Goal: Task Accomplishment & Management: Manage account settings

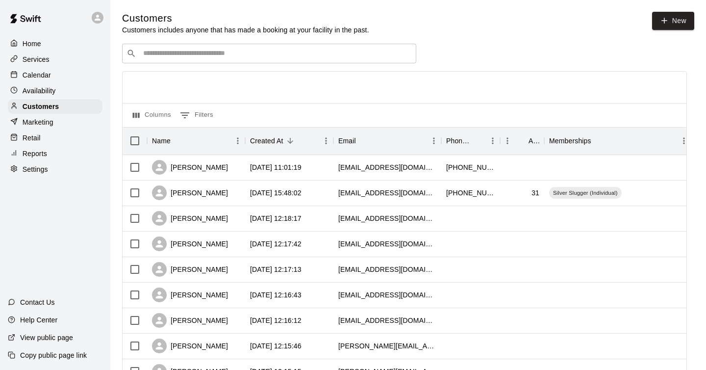
click at [33, 171] on p "Settings" at bounding box center [35, 169] width 25 height 10
select select "**"
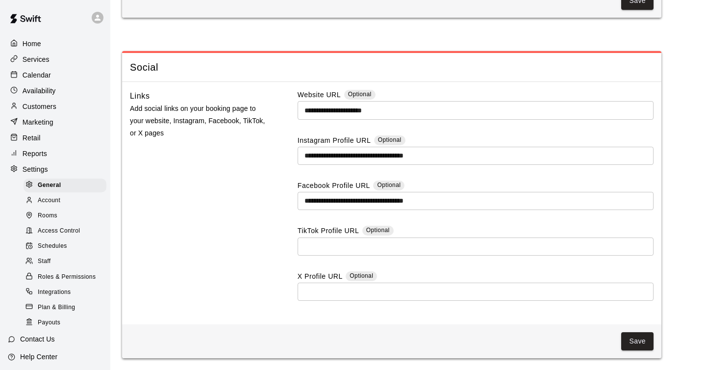
scroll to position [2541, 0]
click at [59, 199] on span "Account" at bounding box center [49, 201] width 23 height 10
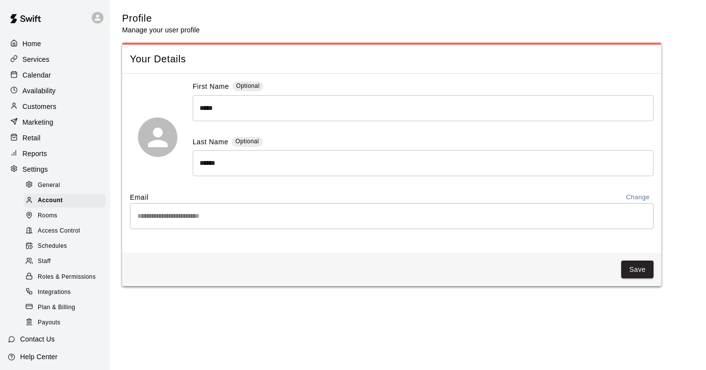
click at [61, 211] on div "Rooms" at bounding box center [65, 216] width 83 height 14
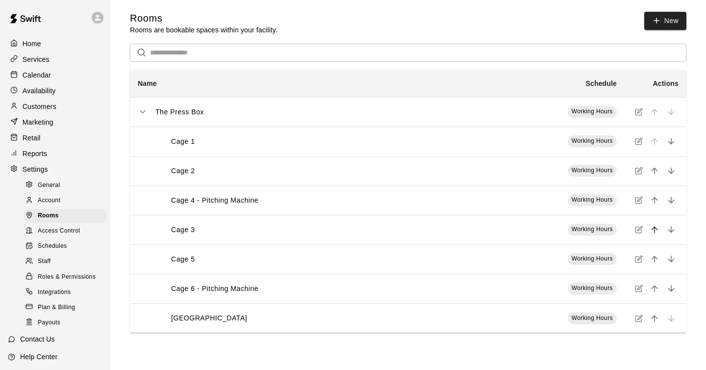
click at [656, 231] on icon "move item up" at bounding box center [655, 230] width 10 height 10
click at [64, 231] on span "Access Control" at bounding box center [59, 231] width 42 height 10
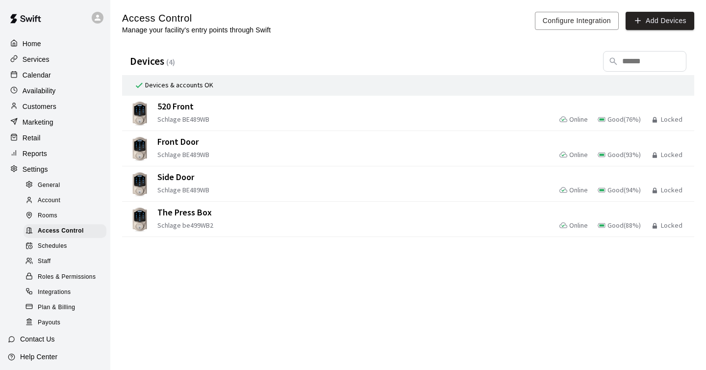
click at [64, 244] on span "Schedules" at bounding box center [52, 246] width 29 height 10
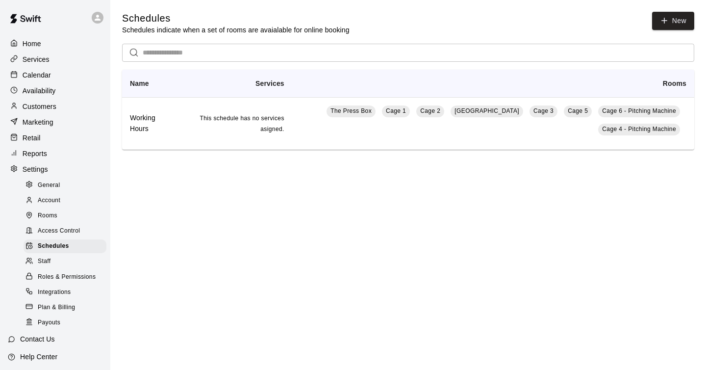
click at [55, 262] on div "Staff" at bounding box center [65, 261] width 83 height 14
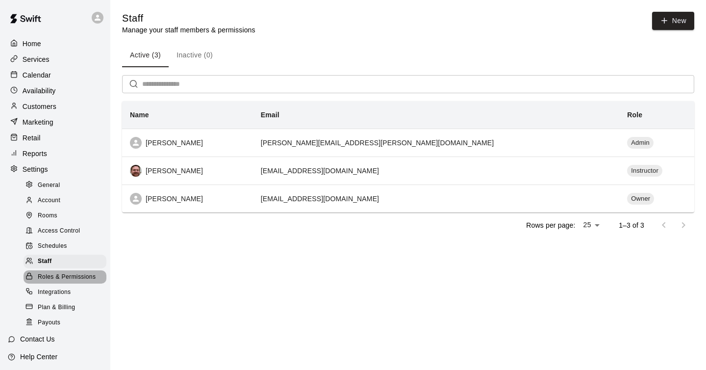
click at [58, 274] on span "Roles & Permissions" at bounding box center [67, 277] width 58 height 10
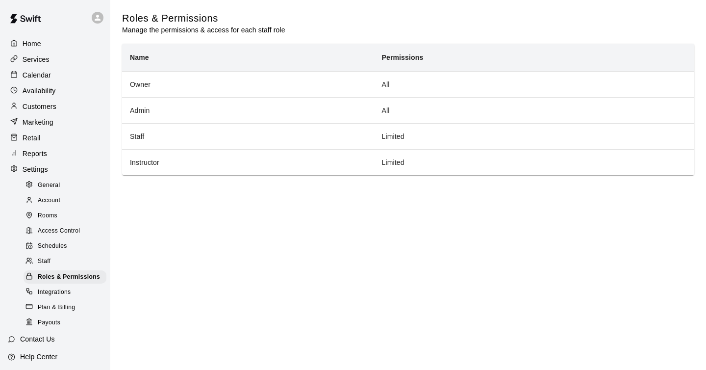
scroll to position [37, 0]
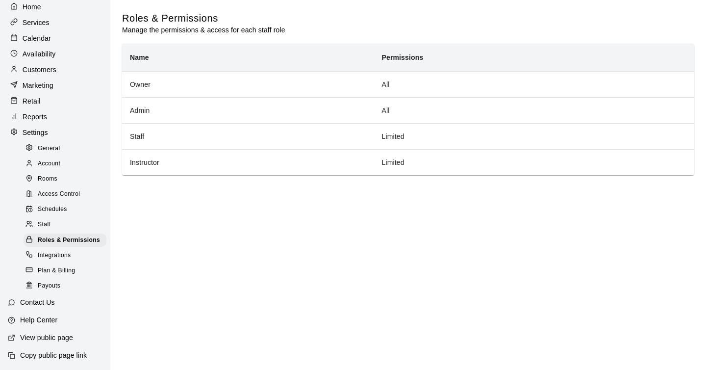
click at [75, 254] on div "Integrations" at bounding box center [65, 256] width 83 height 14
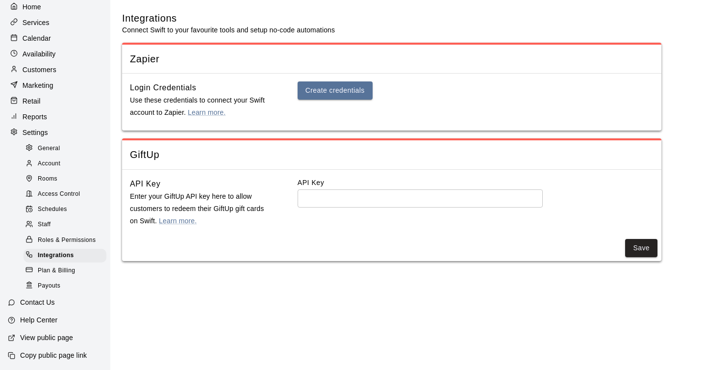
click at [64, 270] on span "Plan & Billing" at bounding box center [56, 271] width 37 height 10
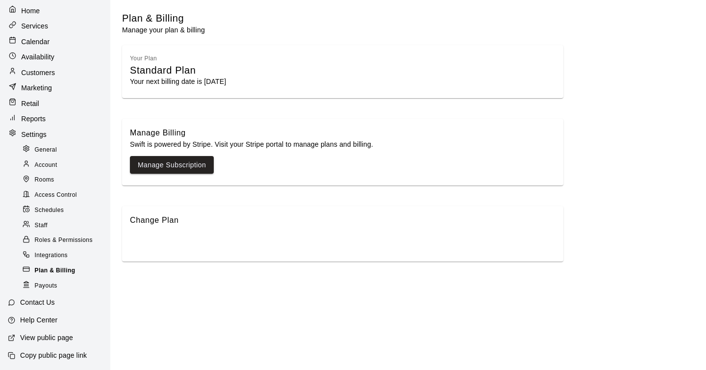
scroll to position [33, 0]
click at [57, 150] on div "General" at bounding box center [64, 150] width 86 height 14
select select "**"
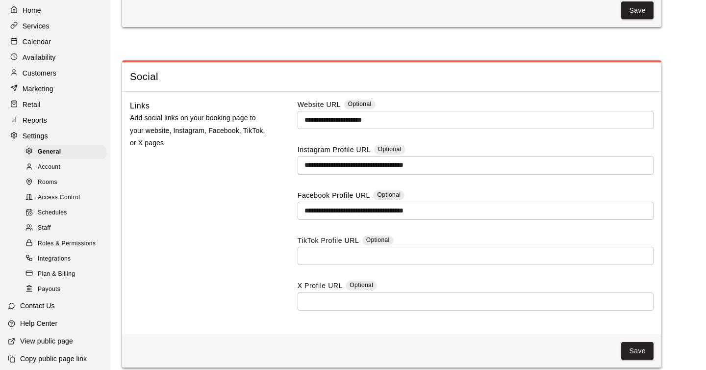
scroll to position [2655, 0]
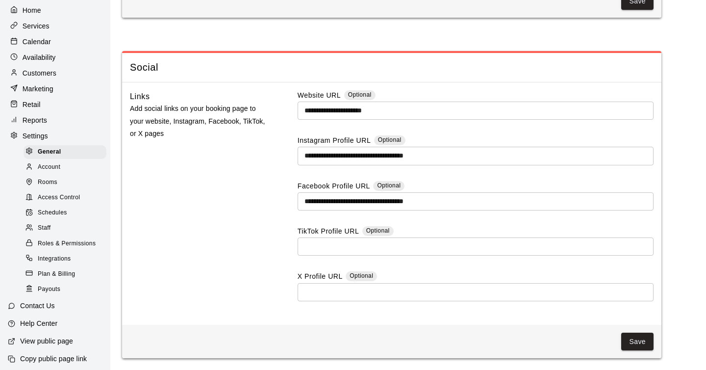
click at [61, 163] on div "Account" at bounding box center [65, 167] width 83 height 14
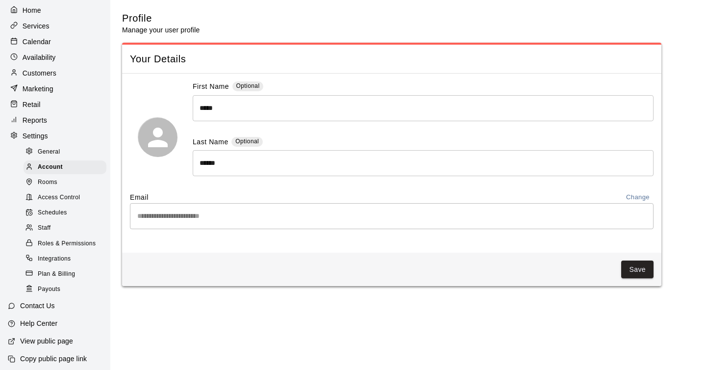
click at [61, 181] on div "Rooms" at bounding box center [65, 182] width 83 height 14
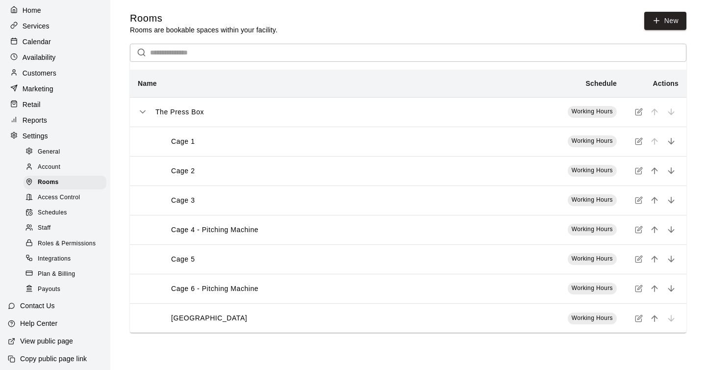
click at [318, 110] on div "The Press Box" at bounding box center [298, 112] width 320 height 10
click at [140, 111] on icon "simple table" at bounding box center [142, 112] width 5 height 2
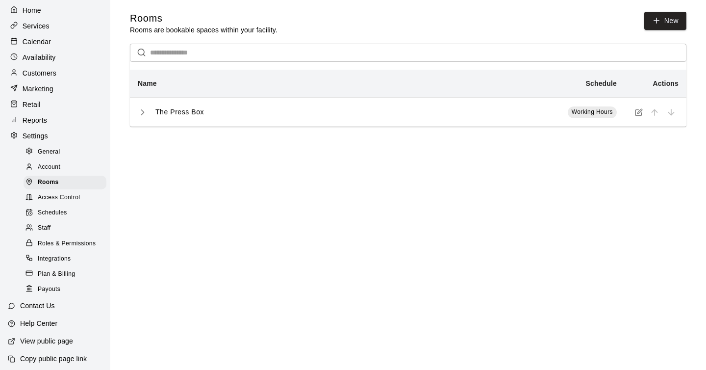
click at [140, 111] on icon "simple table" at bounding box center [143, 112] width 10 height 10
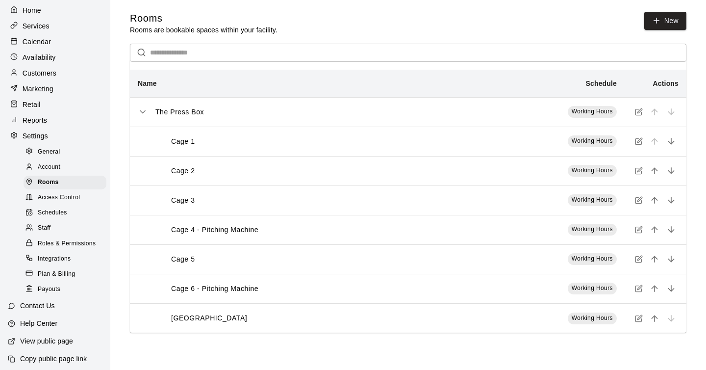
click at [65, 200] on span "Access Control" at bounding box center [59, 198] width 42 height 10
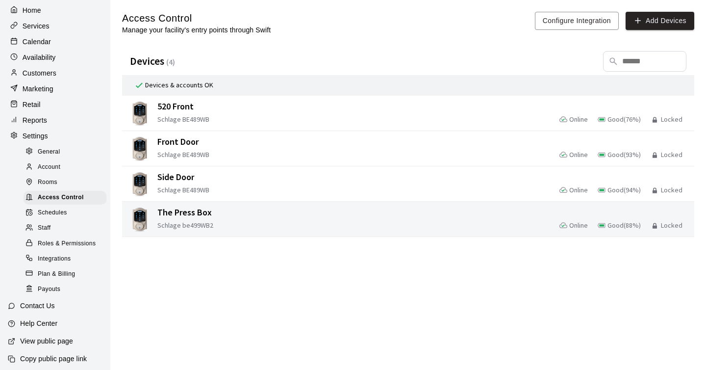
click at [226, 213] on span "The Press Box" at bounding box center [250, 212] width 186 height 12
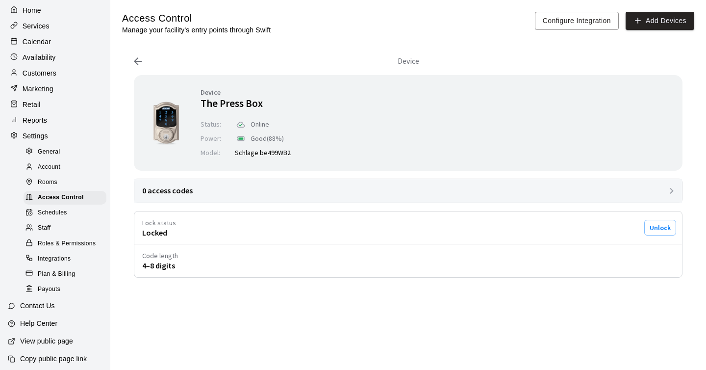
click at [351, 193] on div "0 access codes" at bounding box center [408, 191] width 548 height 24
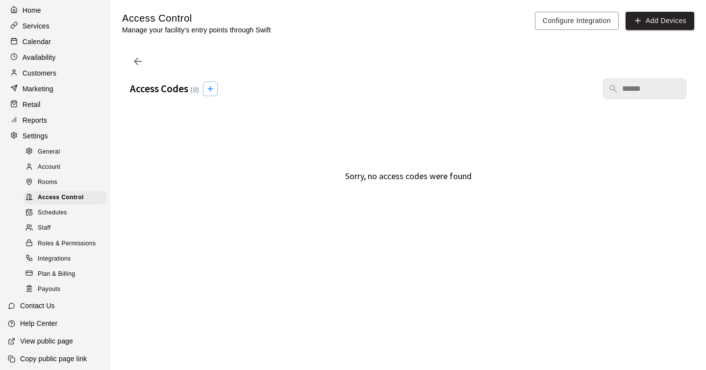
click at [136, 60] on icon at bounding box center [138, 61] width 8 height 8
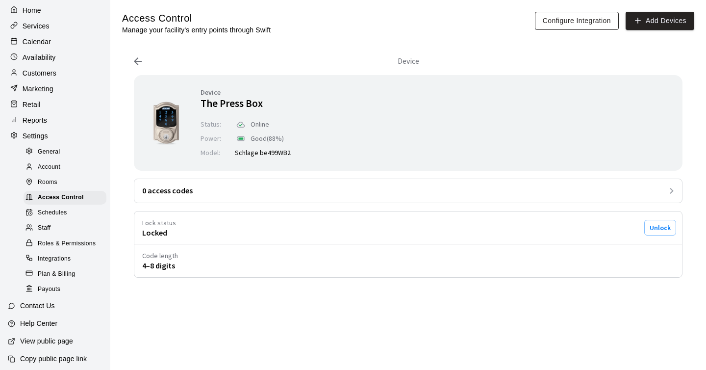
click at [576, 23] on button "Configure Integration" at bounding box center [577, 21] width 84 height 18
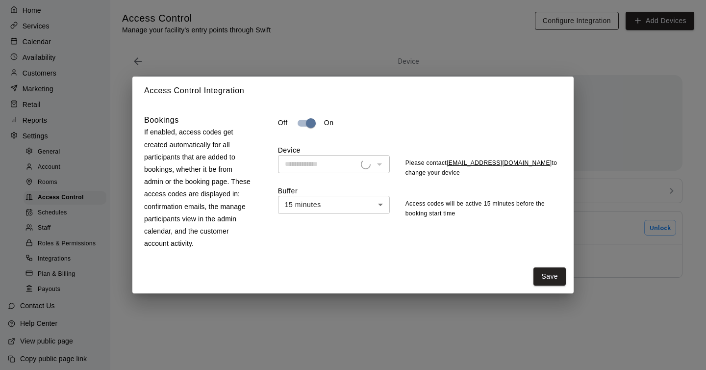
type input "**********"
click at [340, 205] on body "**********" at bounding box center [353, 146] width 706 height 293
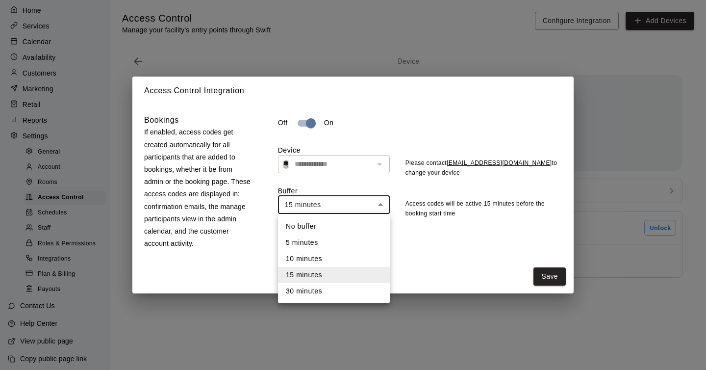
click at [329, 226] on li "No buffer" at bounding box center [334, 226] width 112 height 16
type input "*"
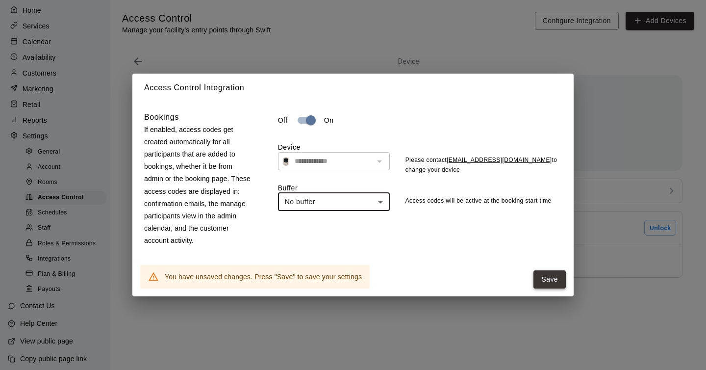
click at [553, 275] on button "Save" at bounding box center [549, 279] width 32 height 18
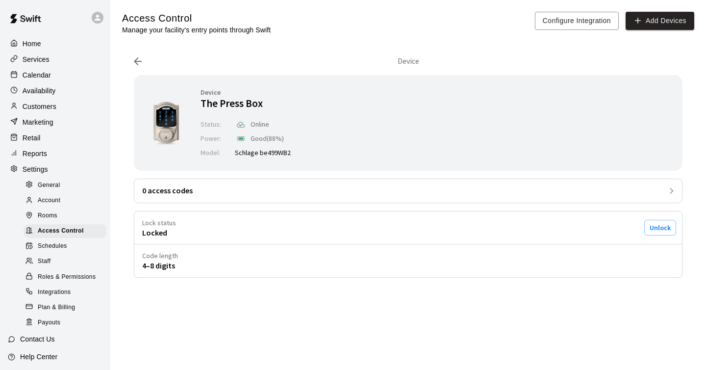
click at [42, 42] on div "Home" at bounding box center [55, 43] width 95 height 15
